Goal: Obtain resource: Download file/media

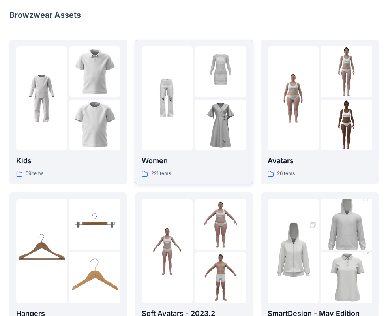
click at [155, 145] on div at bounding box center [167, 98] width 51 height 104
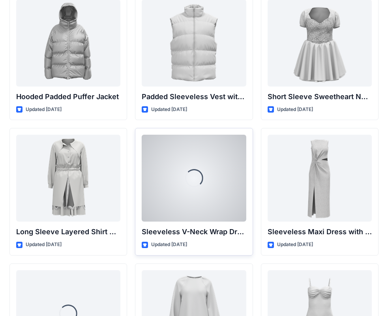
scroll to position [1032, 0]
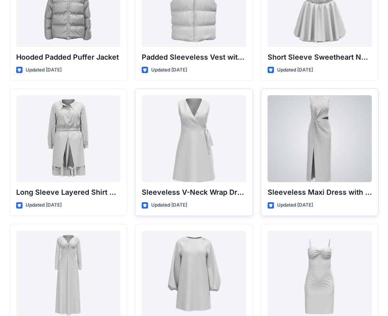
click at [288, 149] on div at bounding box center [319, 138] width 104 height 87
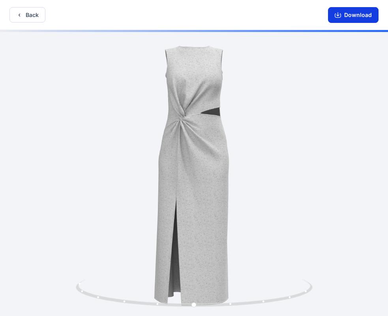
click at [343, 15] on button "Download" at bounding box center [353, 15] width 50 height 16
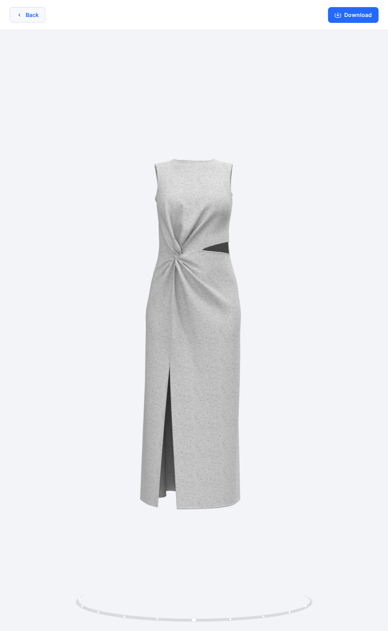
click at [28, 19] on button "Back" at bounding box center [27, 14] width 36 height 15
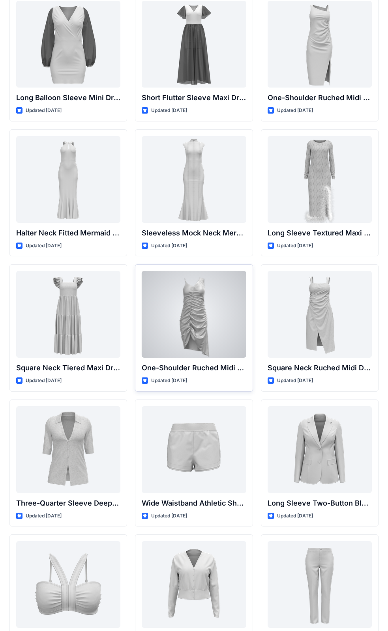
scroll to position [311, 0]
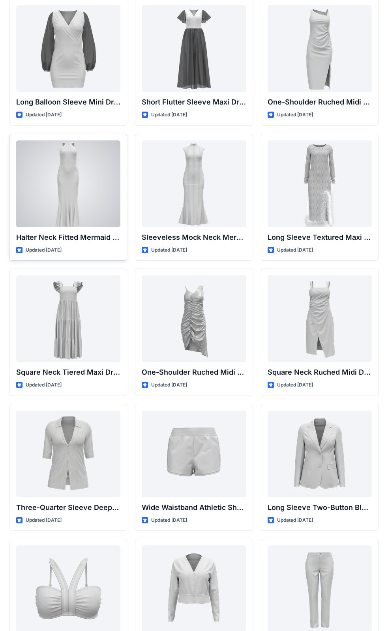
click at [74, 195] on div at bounding box center [68, 183] width 104 height 87
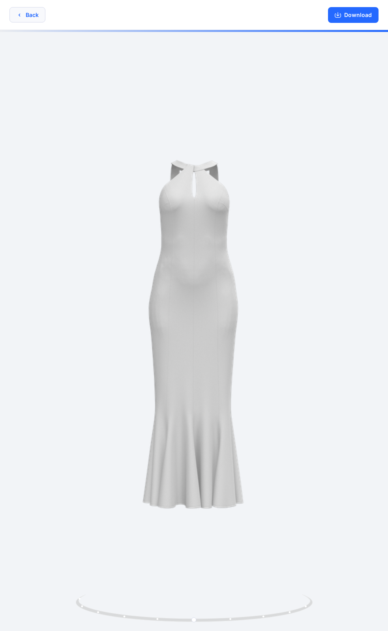
click at [30, 18] on button "Back" at bounding box center [27, 14] width 36 height 15
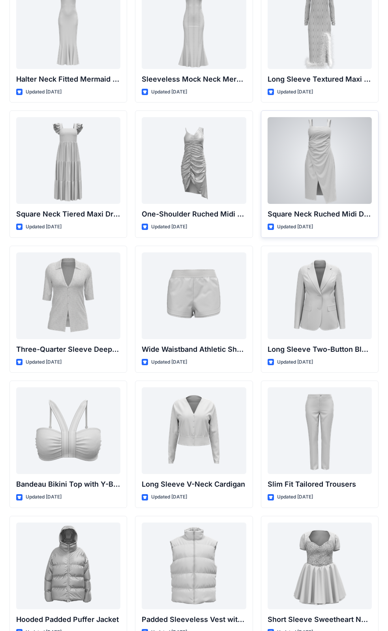
scroll to position [473, 0]
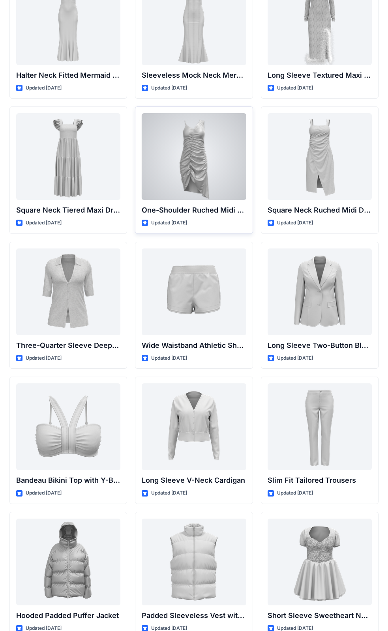
click at [183, 152] on div at bounding box center [194, 156] width 104 height 87
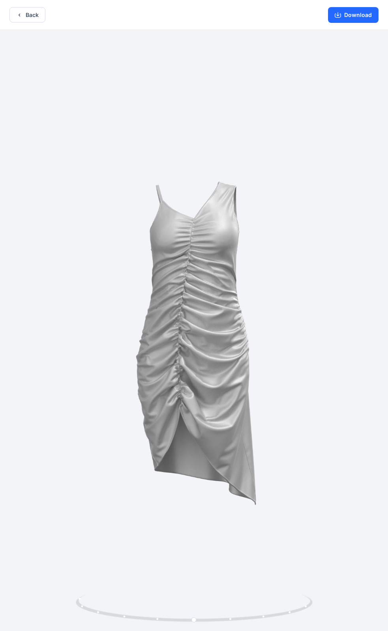
scroll to position [2, 0]
click at [347, 16] on button "Download" at bounding box center [353, 14] width 50 height 16
click at [19, 13] on icon "button" at bounding box center [19, 13] width 6 height 6
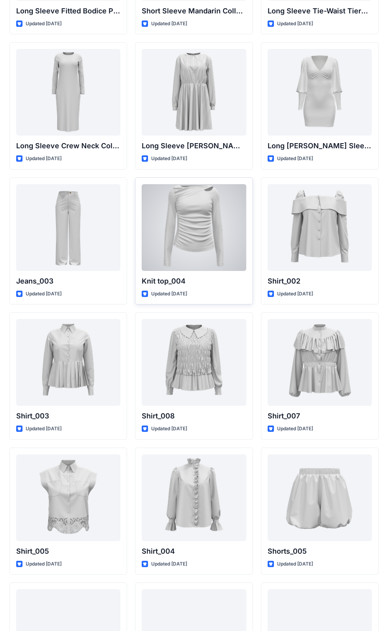
scroll to position [3255, 0]
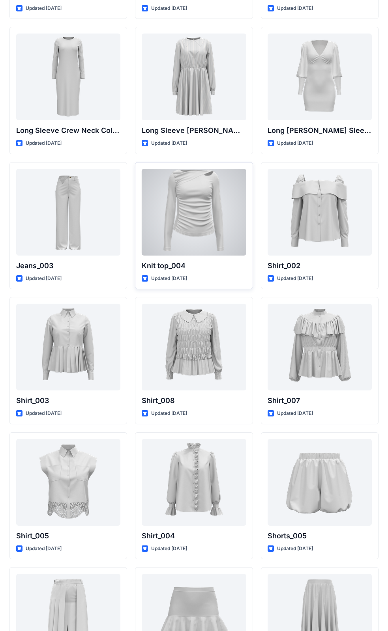
click at [178, 219] on div at bounding box center [194, 212] width 104 height 87
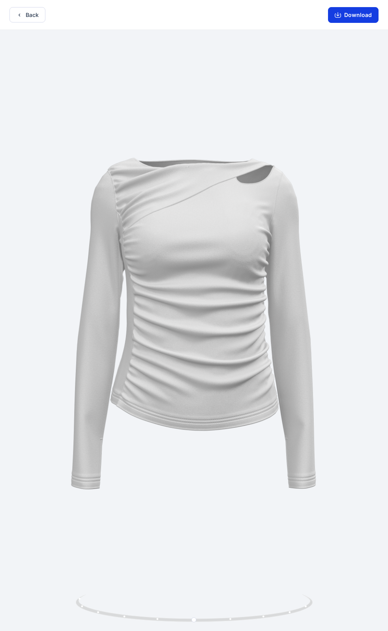
click at [347, 15] on button "Download" at bounding box center [353, 15] width 50 height 16
click at [23, 13] on button "Back" at bounding box center [27, 14] width 36 height 15
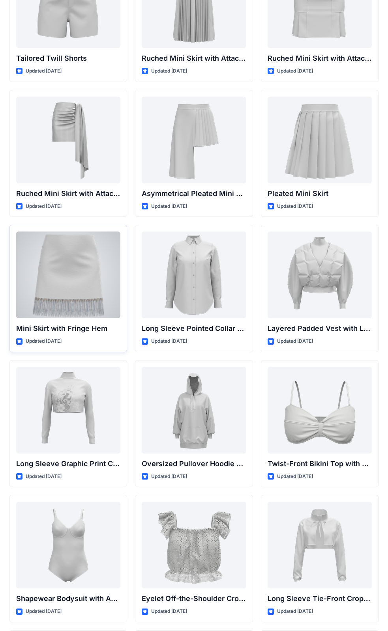
scroll to position [2190, 0]
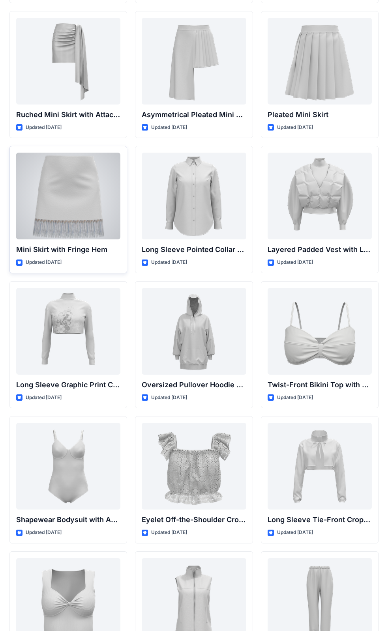
click at [85, 220] on div at bounding box center [68, 196] width 104 height 87
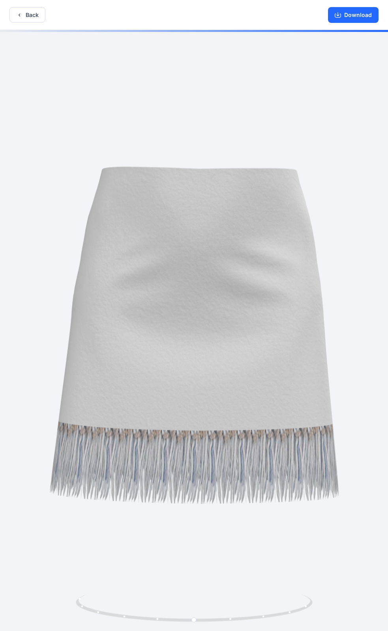
scroll to position [2, 0]
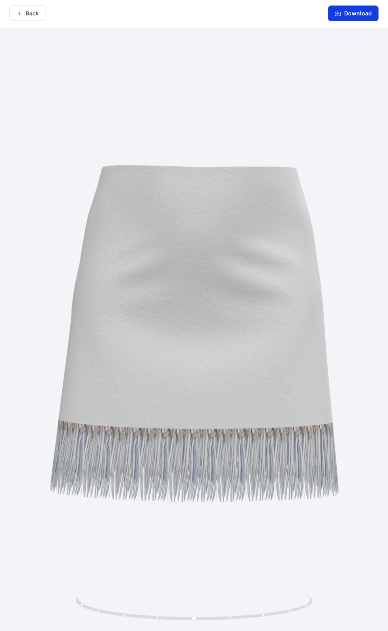
click at [337, 16] on icon "button" at bounding box center [337, 14] width 6 height 4
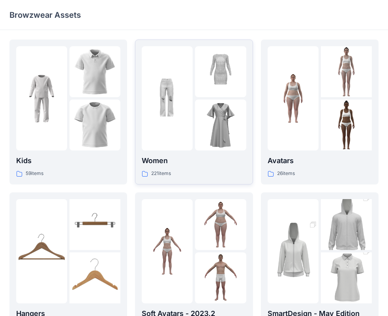
scroll to position [118, 0]
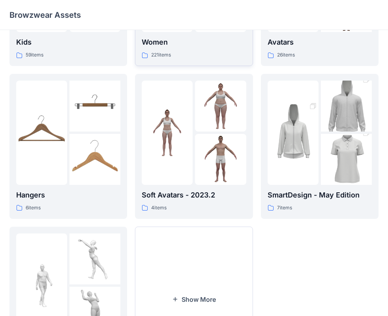
click at [188, 50] on div "Women 221 items" at bounding box center [194, 48] width 104 height 22
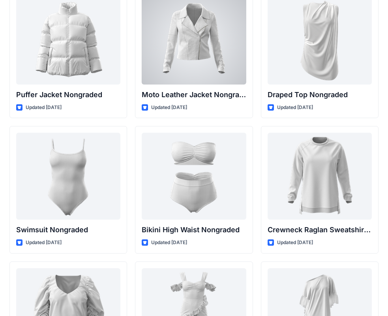
scroll to position [7635, 0]
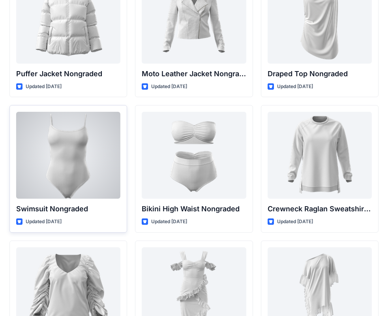
click at [67, 133] on div at bounding box center [68, 155] width 104 height 87
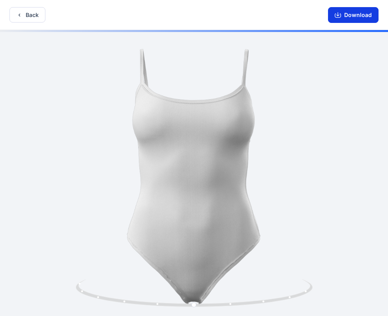
click at [350, 18] on button "Download" at bounding box center [353, 15] width 50 height 16
